Goal: Browse casually

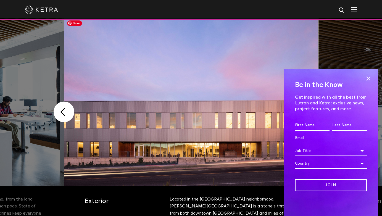
scroll to position [128, 0]
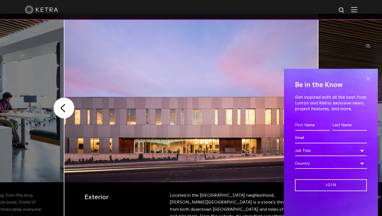
click at [369, 78] on span at bounding box center [368, 78] width 8 height 8
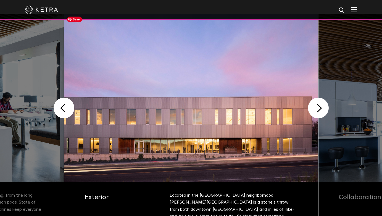
click at [305, 110] on img at bounding box center [191, 98] width 254 height 168
click at [318, 110] on button "Next" at bounding box center [318, 108] width 21 height 21
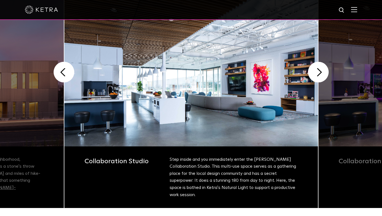
scroll to position [160, 0]
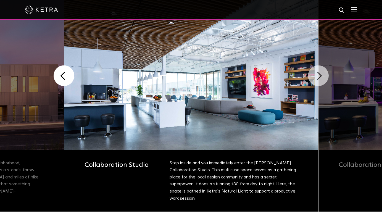
click at [318, 80] on button "Next" at bounding box center [318, 75] width 21 height 21
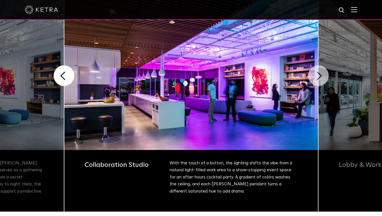
click at [318, 80] on button "Next" at bounding box center [318, 75] width 21 height 21
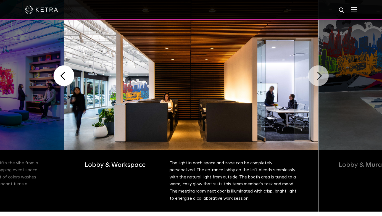
click at [318, 80] on button "Next" at bounding box center [318, 75] width 21 height 21
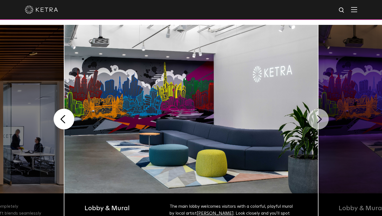
scroll to position [113, 0]
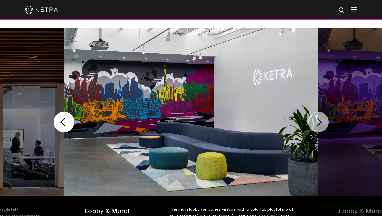
click at [315, 131] on button "Next" at bounding box center [318, 122] width 21 height 21
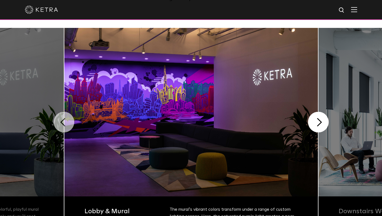
click at [67, 125] on button "Previous" at bounding box center [64, 122] width 21 height 21
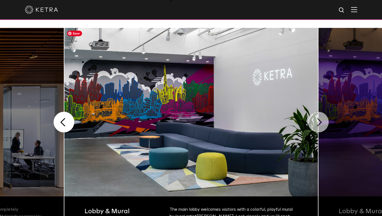
click at [313, 122] on button "Next" at bounding box center [318, 122] width 21 height 21
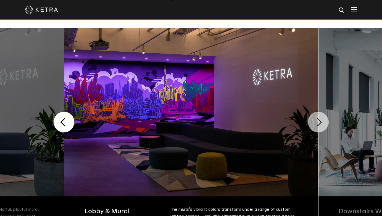
click at [318, 122] on button "Next" at bounding box center [318, 122] width 21 height 21
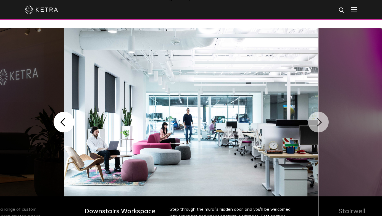
click at [318, 122] on button "Next" at bounding box center [318, 122] width 21 height 21
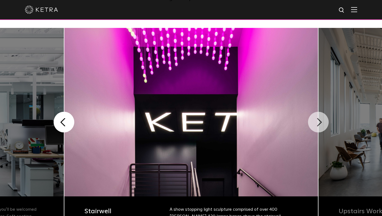
click at [318, 122] on button "Next" at bounding box center [318, 122] width 21 height 21
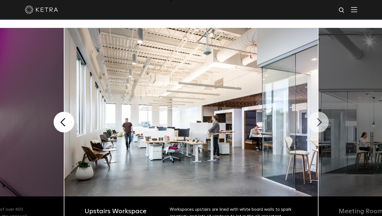
click at [318, 122] on button "Next" at bounding box center [318, 122] width 21 height 21
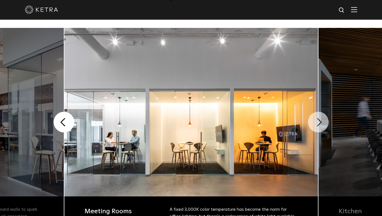
click at [318, 122] on button "Next" at bounding box center [318, 122] width 21 height 21
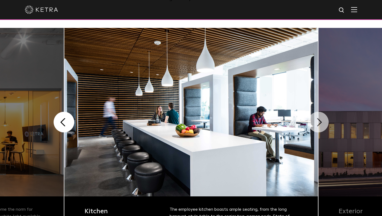
click at [318, 122] on button "Next" at bounding box center [318, 122] width 21 height 21
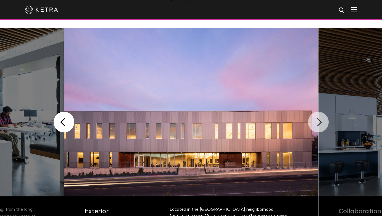
click at [318, 122] on button "Next" at bounding box center [318, 122] width 21 height 21
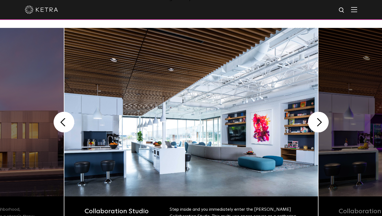
click at [284, 173] on img at bounding box center [191, 112] width 254 height 168
